Goal: Task Accomplishment & Management: Use online tool/utility

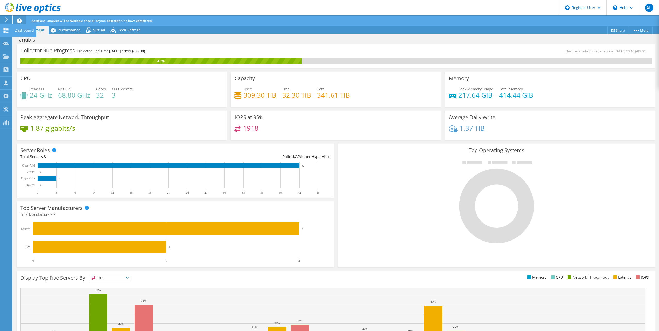
click at [7, 33] on div at bounding box center [6, 31] width 6 height 6
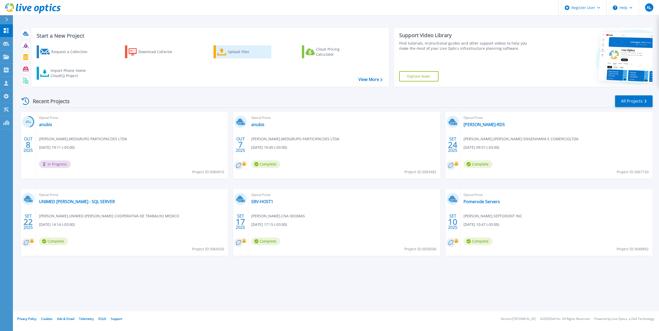
click at [251, 54] on div "Upload Files" at bounding box center [248, 52] width 41 height 10
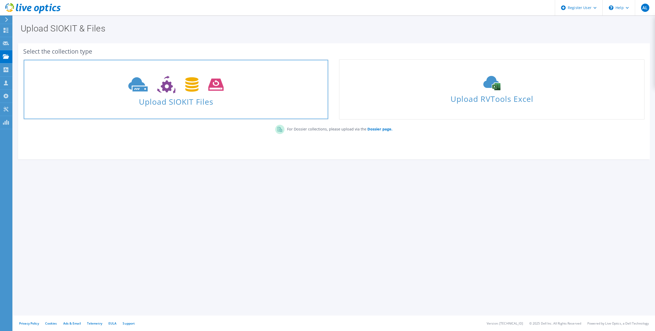
click at [244, 91] on span at bounding box center [176, 84] width 304 height 22
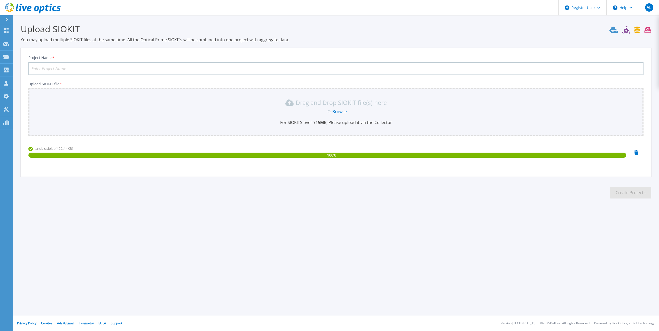
click at [136, 69] on input "Project Name *" at bounding box center [335, 68] width 615 height 13
type input "medwriters medgrup"
click at [622, 192] on button "Create Projects" at bounding box center [630, 193] width 41 height 12
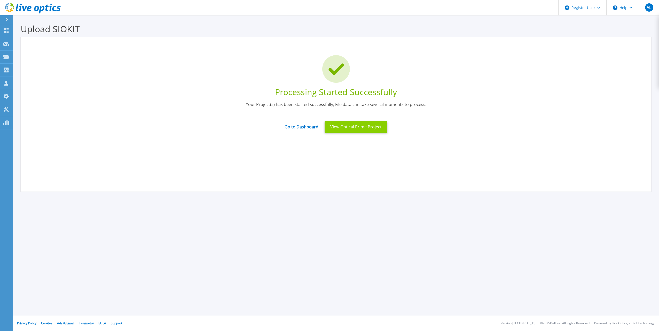
click at [372, 131] on button "View Optical Prime Project" at bounding box center [355, 127] width 63 height 12
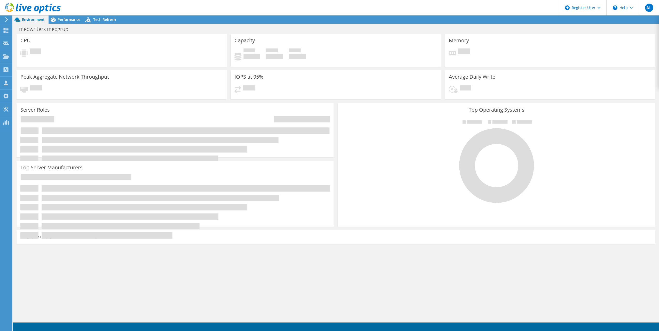
radio input "true"
radio input "false"
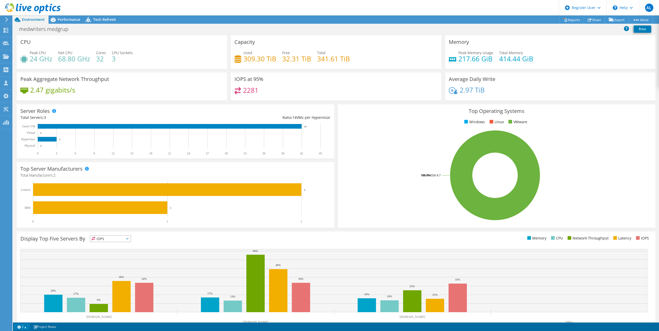
click at [22, 326] on link "2" at bounding box center [22, 327] width 16 height 6
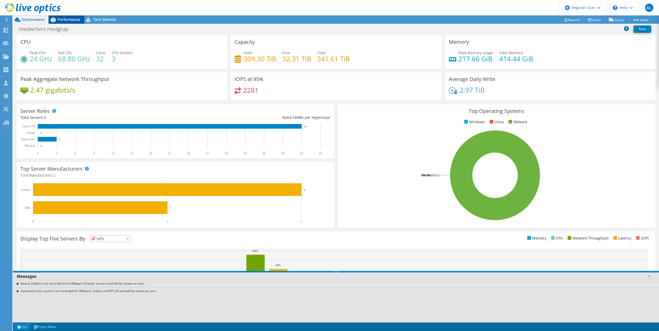
click at [77, 22] on div "Performance" at bounding box center [67, 19] width 36 height 8
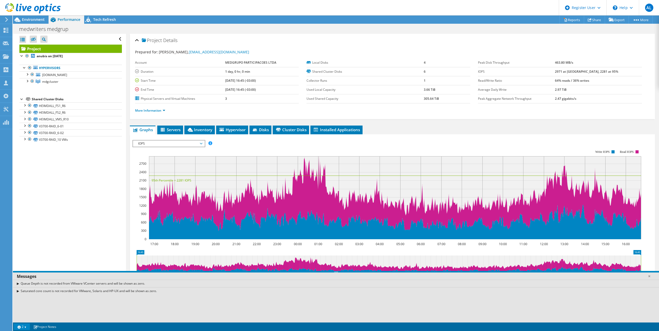
click at [197, 142] on span "IOPS" at bounding box center [168, 144] width 66 height 6
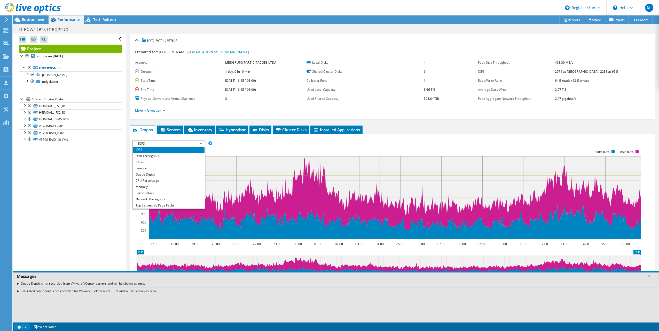
scroll to position [19, 0]
click at [165, 206] on li "All" at bounding box center [168, 206] width 71 height 6
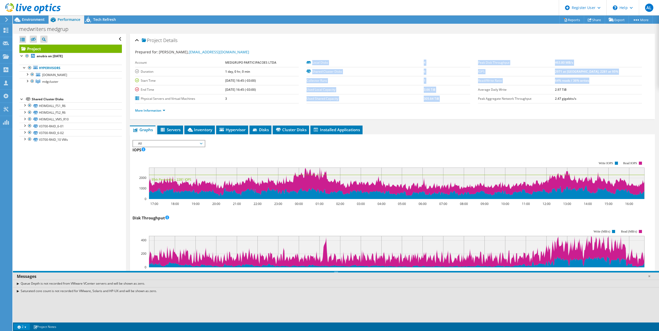
drag, startPoint x: 609, startPoint y: 82, endPoint x: 468, endPoint y: 73, distance: 141.4
click at [468, 73] on section "Prepared for: Hygor Marques, hygor.marques@medwriters.com.br Account MEDGRUPO P…" at bounding box center [392, 83] width 514 height 69
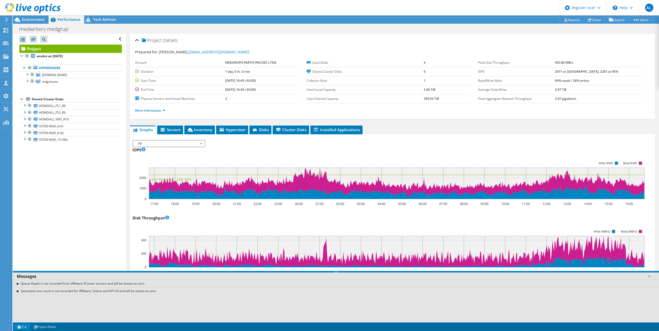
click at [151, 113] on li "More Information" at bounding box center [151, 111] width 33 height 6
click at [153, 112] on link "More Information" at bounding box center [150, 110] width 30 height 4
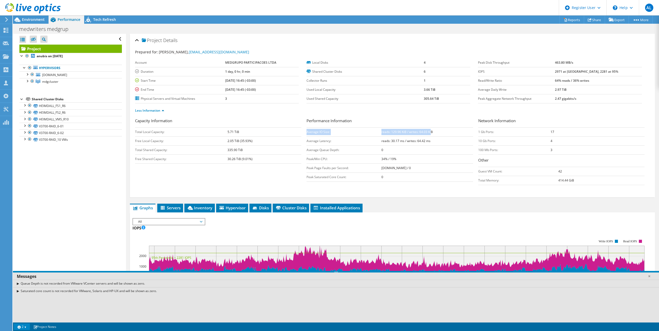
drag, startPoint x: 429, startPoint y: 132, endPoint x: 318, endPoint y: 126, distance: 111.9
click at [318, 126] on div "Performance Information Average IO Size: reads: 129.96 KiB / writes: 64.03 KiB …" at bounding box center [391, 150] width 171 height 64
click at [28, 75] on div at bounding box center [27, 73] width 5 height 5
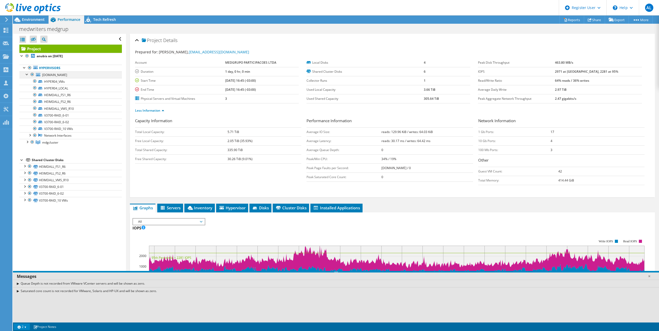
click at [28, 75] on div at bounding box center [27, 73] width 5 height 5
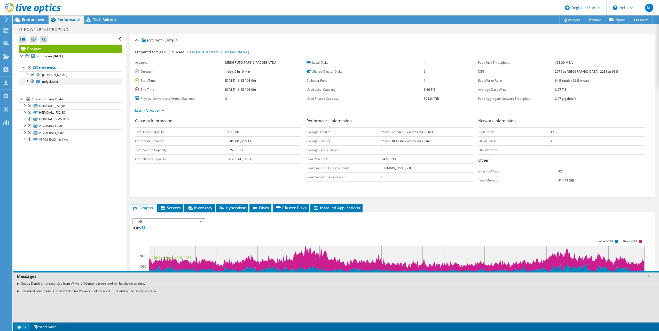
click at [27, 83] on div at bounding box center [27, 80] width 5 height 5
click at [46, 19] on div "Environment" at bounding box center [31, 19] width 36 height 8
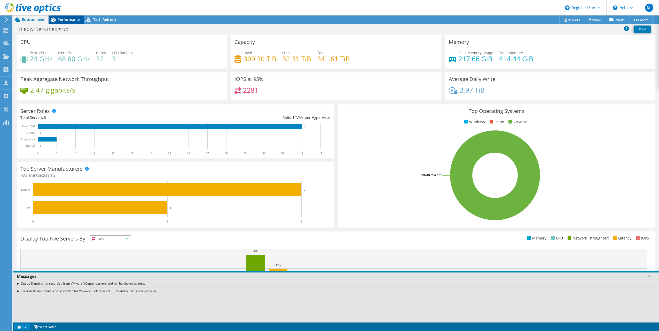
click at [67, 20] on span "Performance" at bounding box center [69, 19] width 23 height 5
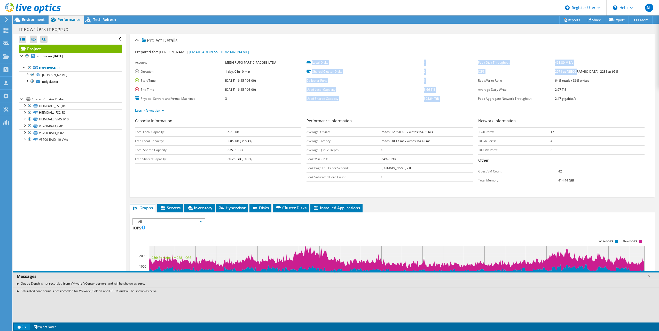
drag, startPoint x: 591, startPoint y: 71, endPoint x: 473, endPoint y: 73, distance: 118.7
click at [473, 73] on section "Prepared for: Hygor Marques, hygor.marques@medwriters.com.br Account MEDGRUPO P…" at bounding box center [392, 83] width 514 height 69
copy section "Local Disks 4 Shared Cluster Disks 6 Collector Runs 1 Used Local Capacity 3.66 …"
drag, startPoint x: 243, startPoint y: 65, endPoint x: 181, endPoint y: 67, distance: 61.2
click at [243, 65] on td "MEDGRUPO PARTICIPACOES LTDA" at bounding box center [262, 62] width 74 height 9
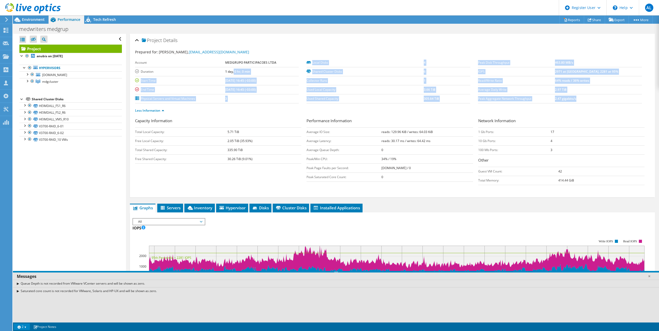
drag, startPoint x: 136, startPoint y: 71, endPoint x: 233, endPoint y: 72, distance: 97.6
click at [233, 72] on div "Project Details Prepared for: Hygor Marques, hygor.marques@medwriters.com.br Ac…" at bounding box center [392, 116] width 525 height 164
drag, startPoint x: 233, startPoint y: 72, endPoint x: 261, endPoint y: 92, distance: 33.9
click at [256, 92] on b "[DATE] 16:45 (-03:00)" at bounding box center [240, 89] width 31 height 4
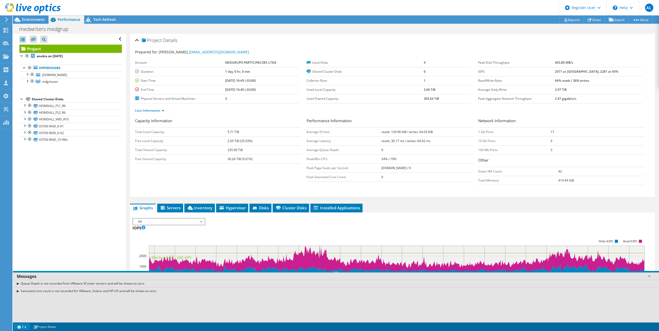
drag, startPoint x: 267, startPoint y: 90, endPoint x: 136, endPoint y: 71, distance: 132.2
click at [136, 71] on tbody "Account MEDGRUPO PARTICIPACOES LTDA Duration 1 day, 0 hr, 0 min Start Time 10/0…" at bounding box center [217, 80] width 164 height 45
copy tbody "Duration 1 day, 0 hr, 0 min Start Time 10/07/2025, 16:45 (-03:00) End Time 10/0…"
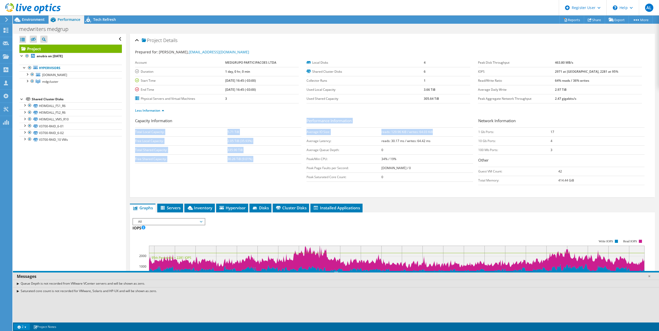
drag, startPoint x: 305, startPoint y: 133, endPoint x: 443, endPoint y: 131, distance: 138.3
click at [443, 131] on div "Capacity Information Total Local Capacity: 5.71 TiB Free Local Capacity: 2.05 T…" at bounding box center [392, 153] width 514 height 70
drag, startPoint x: 443, startPoint y: 131, endPoint x: 425, endPoint y: 131, distance: 17.5
click at [425, 131] on b "reads: 129.96 KiB / writes: 64.03 KiB" at bounding box center [406, 132] width 51 height 4
drag, startPoint x: 435, startPoint y: 131, endPoint x: 306, endPoint y: 133, distance: 129.6
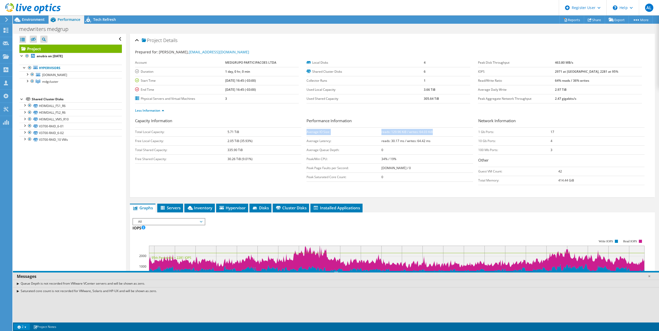
click at [306, 133] on tr "Average IO Size: reads: 129.96 KiB / writes: 64.03 KiB" at bounding box center [389, 131] width 166 height 9
copy tr "Average IO Size: reads: 129.96 KiB / writes: 64.03 KiB"
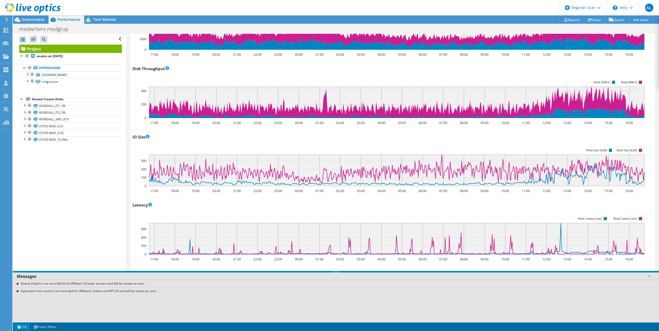
scroll to position [305, 0]
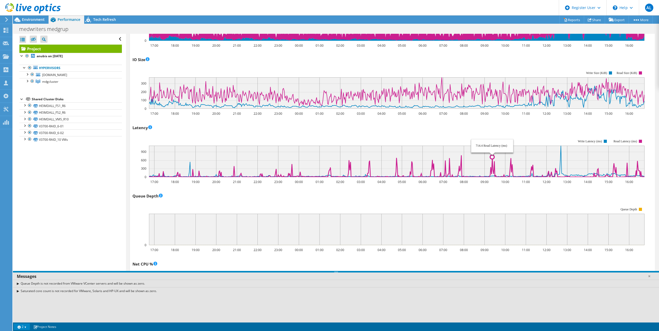
click at [491, 157] on circle at bounding box center [492, 157] width 4 height 4
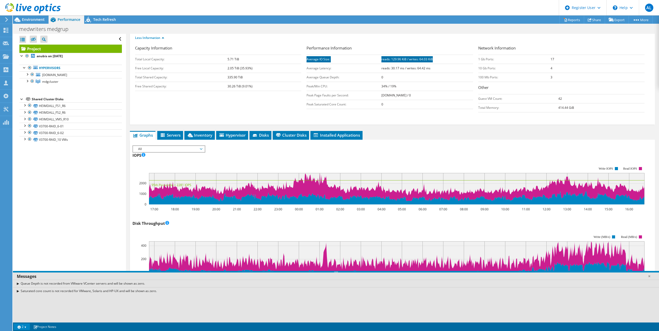
scroll to position [0, 0]
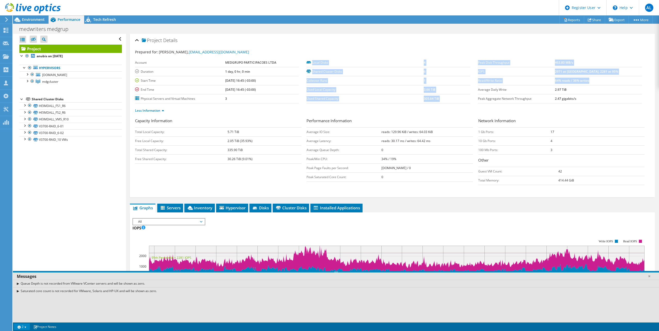
drag, startPoint x: 609, startPoint y: 81, endPoint x: 474, endPoint y: 83, distance: 134.7
click at [474, 83] on section "Prepared for: Hygor Marques, hygor.marques@medwriters.com.br Account MEDGRUPO P…" at bounding box center [392, 83] width 514 height 69
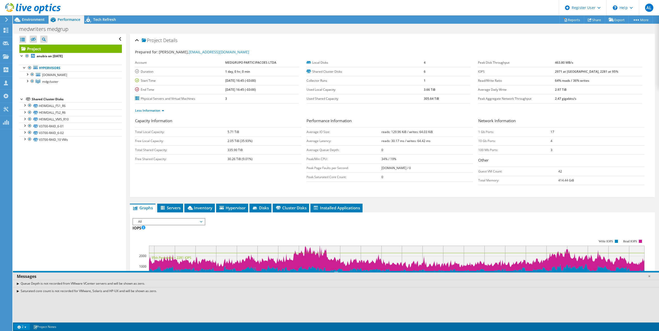
click at [475, 82] on div "Local Disks 4 Shared Cluster Disks 6 Collector Runs 1 Used Local Capacity 3.66 …" at bounding box center [391, 80] width 171 height 45
drag, startPoint x: 476, startPoint y: 81, endPoint x: 611, endPoint y: 78, distance: 135.0
click at [611, 78] on tr "Read/Write Ratio 64% reads / 36% writes" at bounding box center [560, 80] width 164 height 9
copy tr "Read/Write Ratio 64% reads / 36% writes"
click at [29, 19] on span "Environment" at bounding box center [33, 19] width 23 height 5
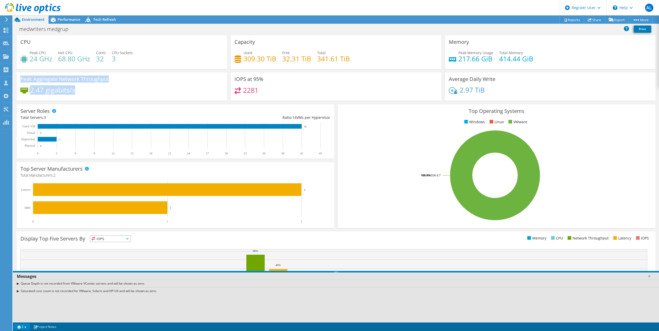
drag, startPoint x: 76, startPoint y: 93, endPoint x: 20, endPoint y: 78, distance: 58.3
click at [20, 78] on div "Peak Aggregate Network Throughput 2.47 gigabits/s" at bounding box center [122, 87] width 210 height 28
copy div "Peak Aggregate Network Throughput 2.47 gigabits/s"
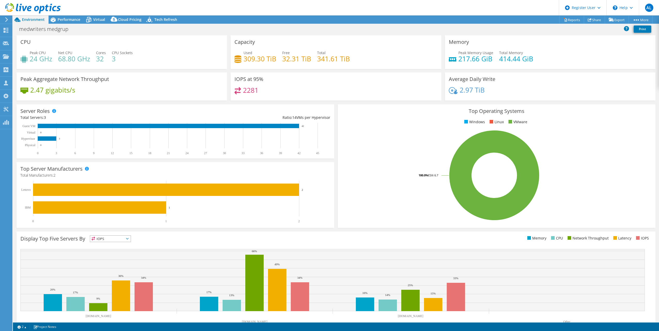
select select "USD"
